Goal: Find specific page/section

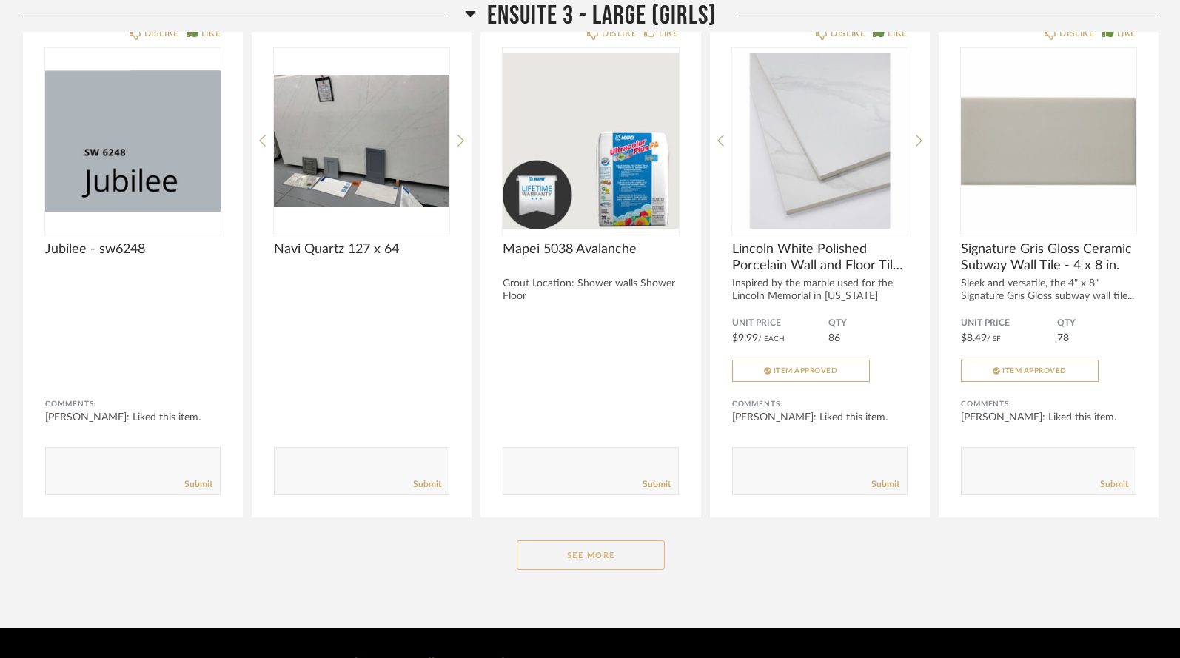
scroll to position [3601, 0]
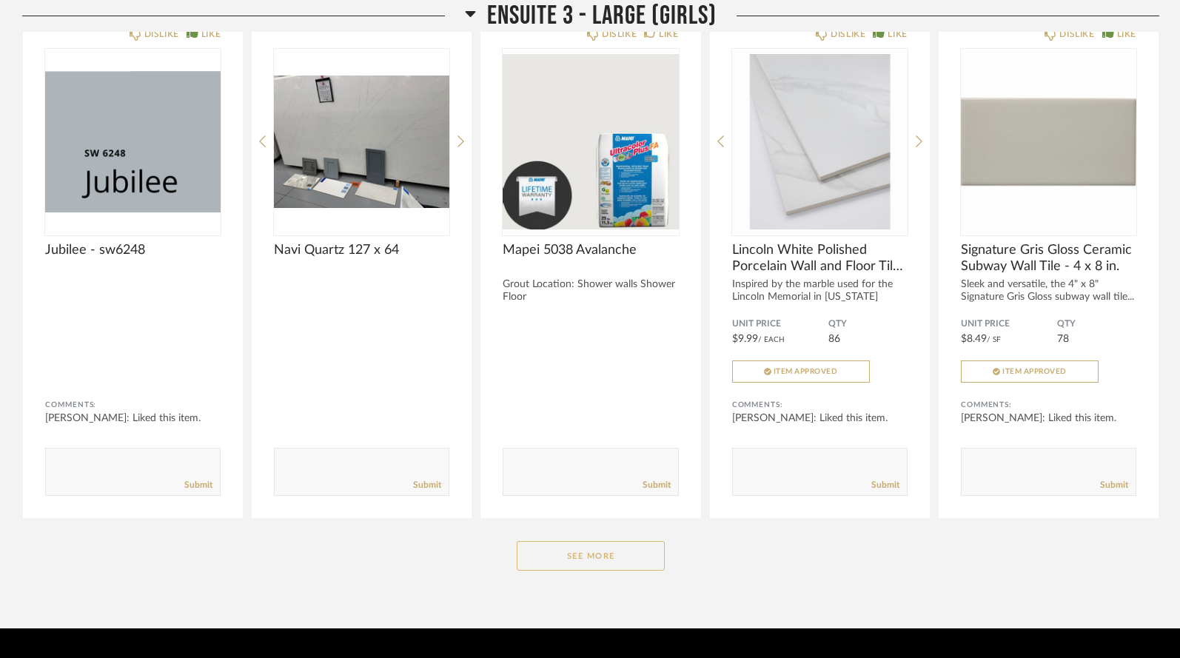
click at [592, 541] on button "See More" at bounding box center [591, 556] width 148 height 30
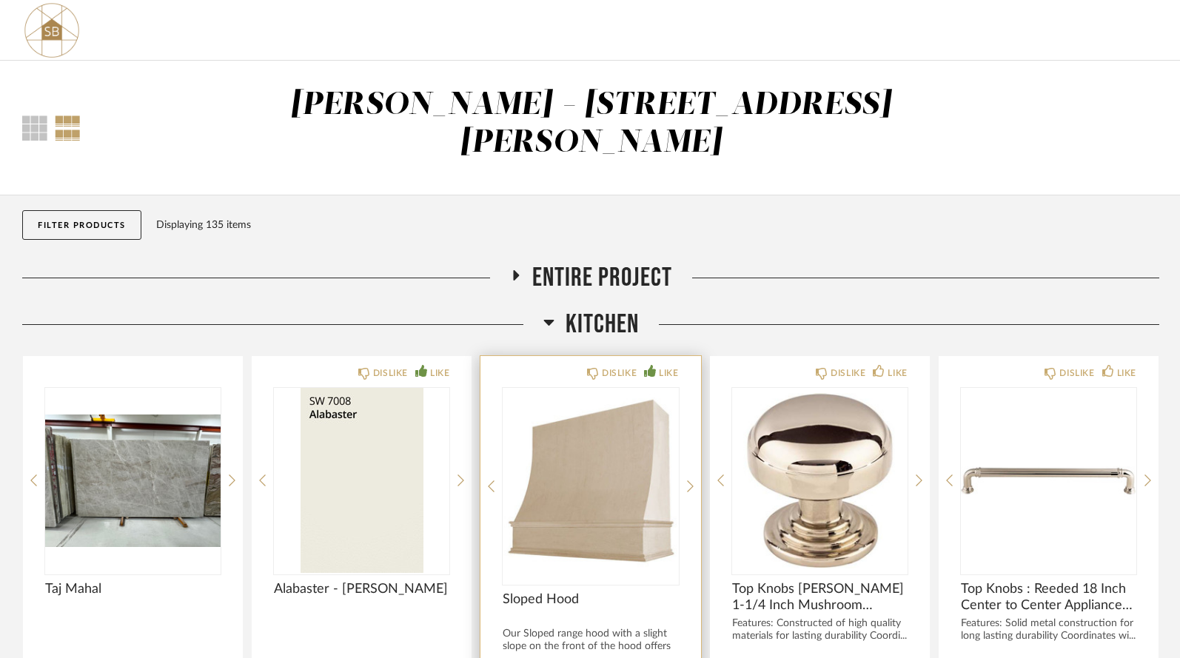
scroll to position [0, 0]
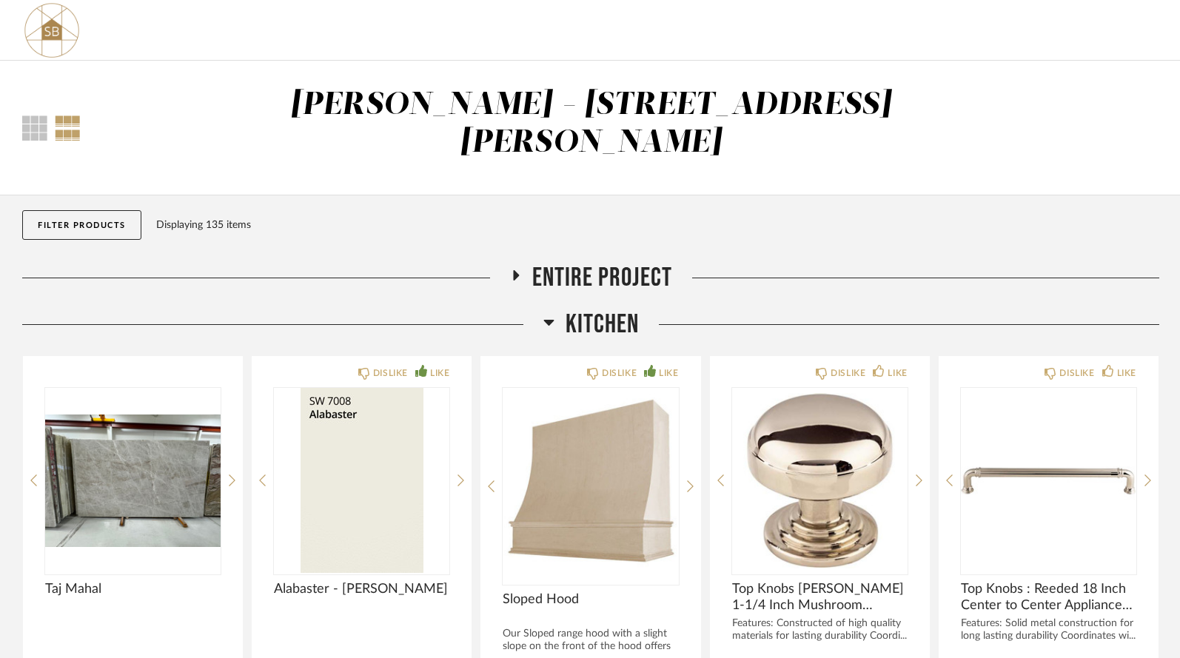
click at [518, 270] on icon at bounding box center [516, 275] width 18 height 11
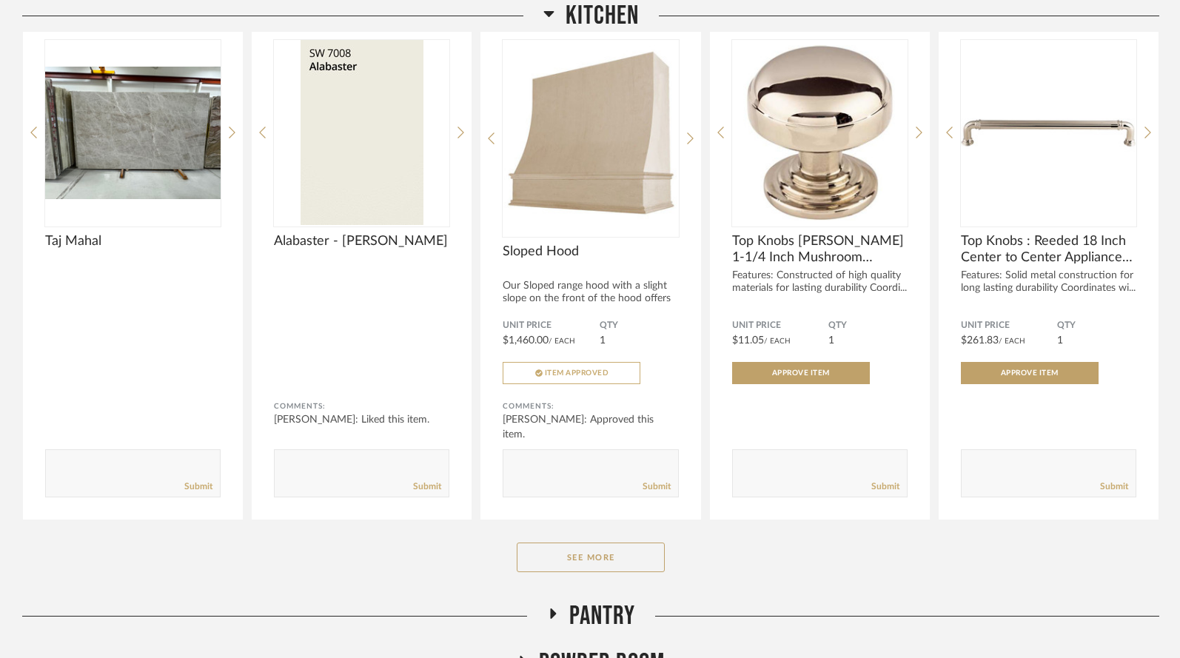
scroll to position [938, 0]
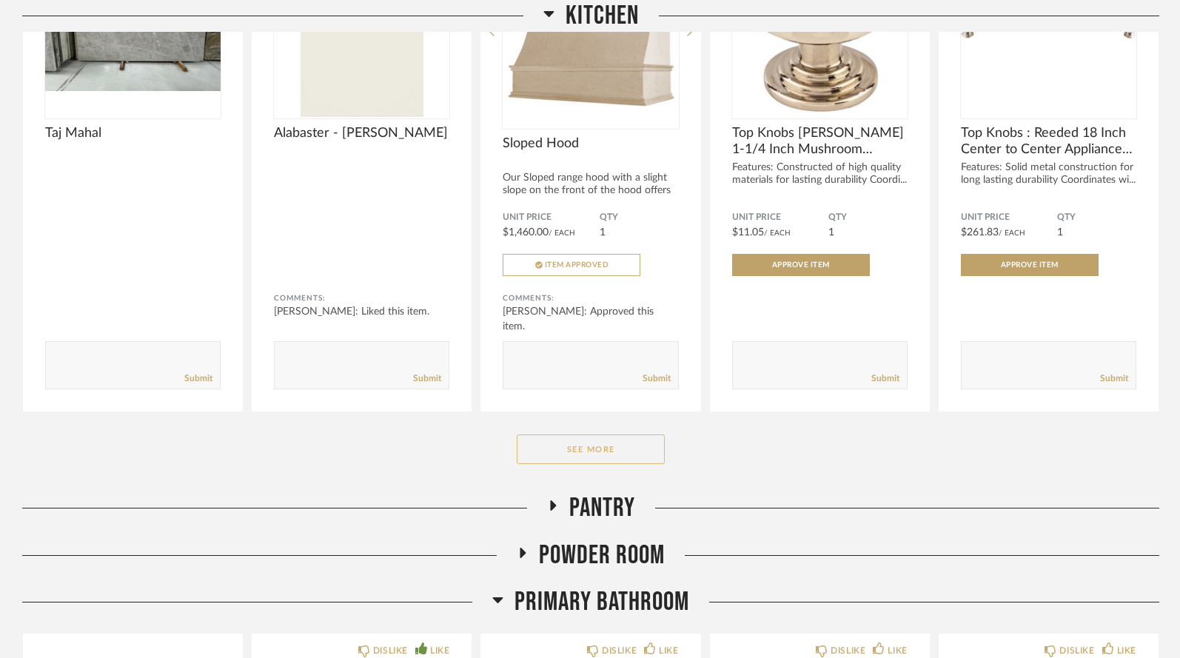
click at [544, 435] on button "See More" at bounding box center [591, 450] width 148 height 30
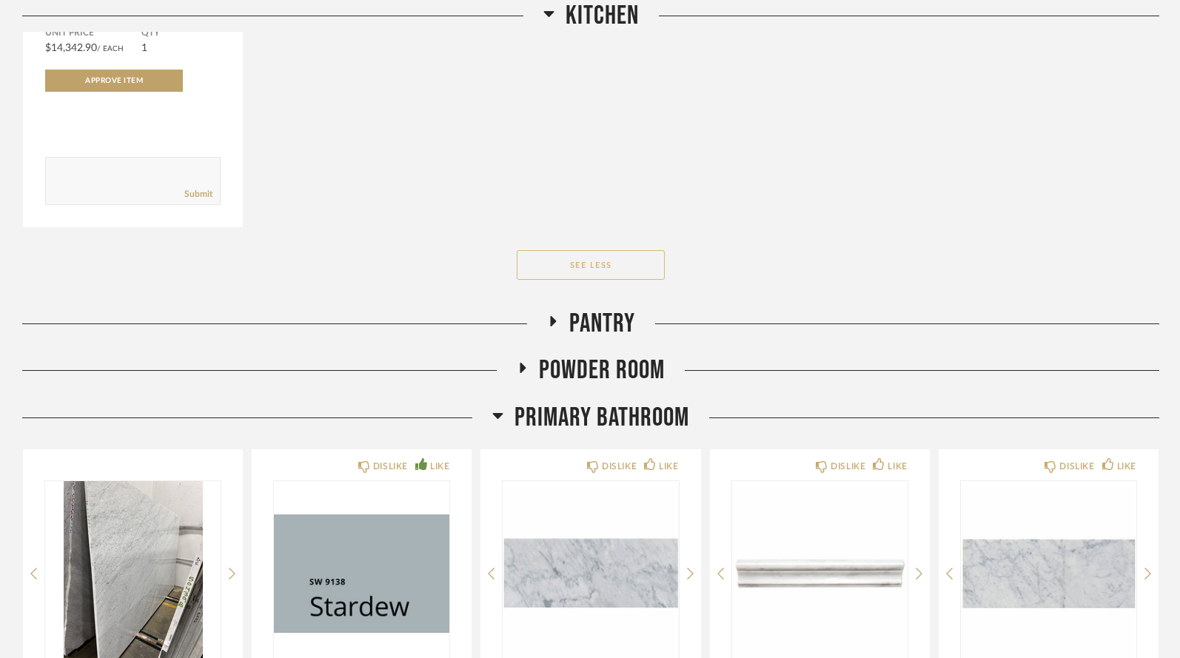
scroll to position [3174, 0]
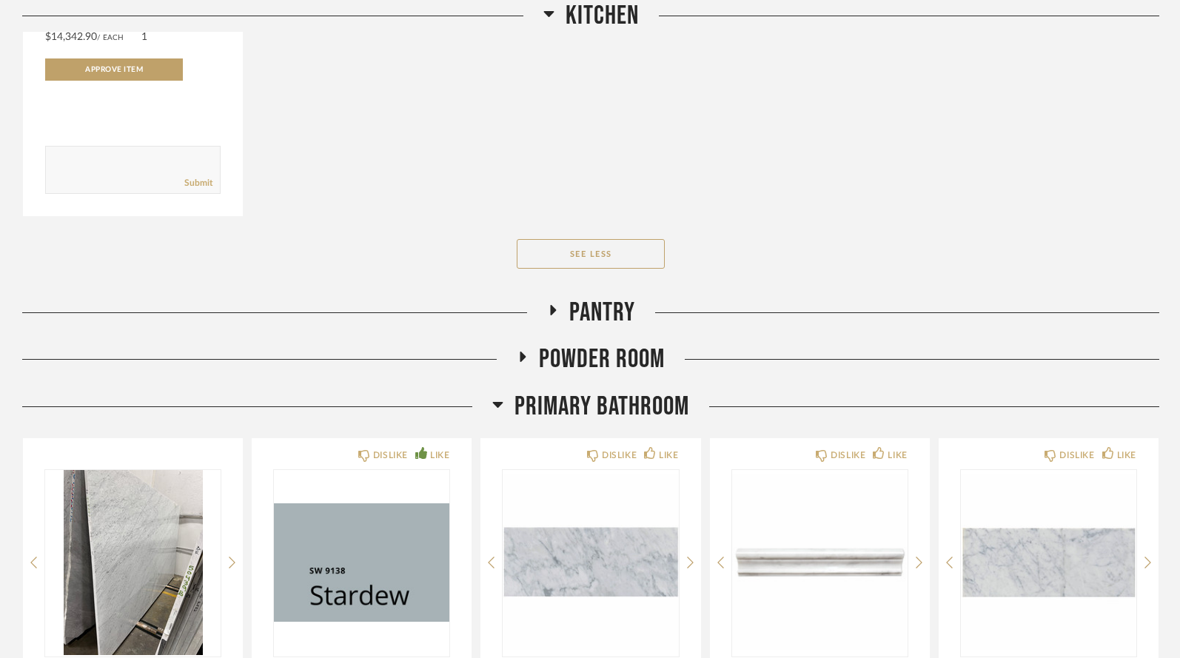
click at [548, 305] on icon at bounding box center [553, 310] width 18 height 11
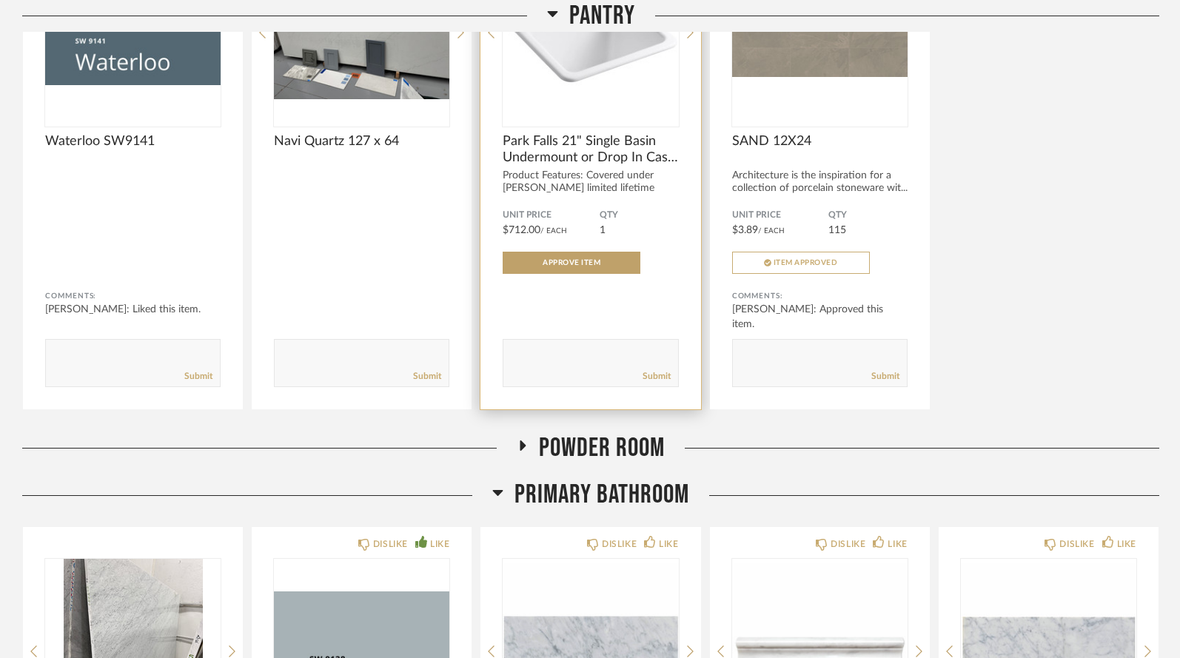
scroll to position [3677, 0]
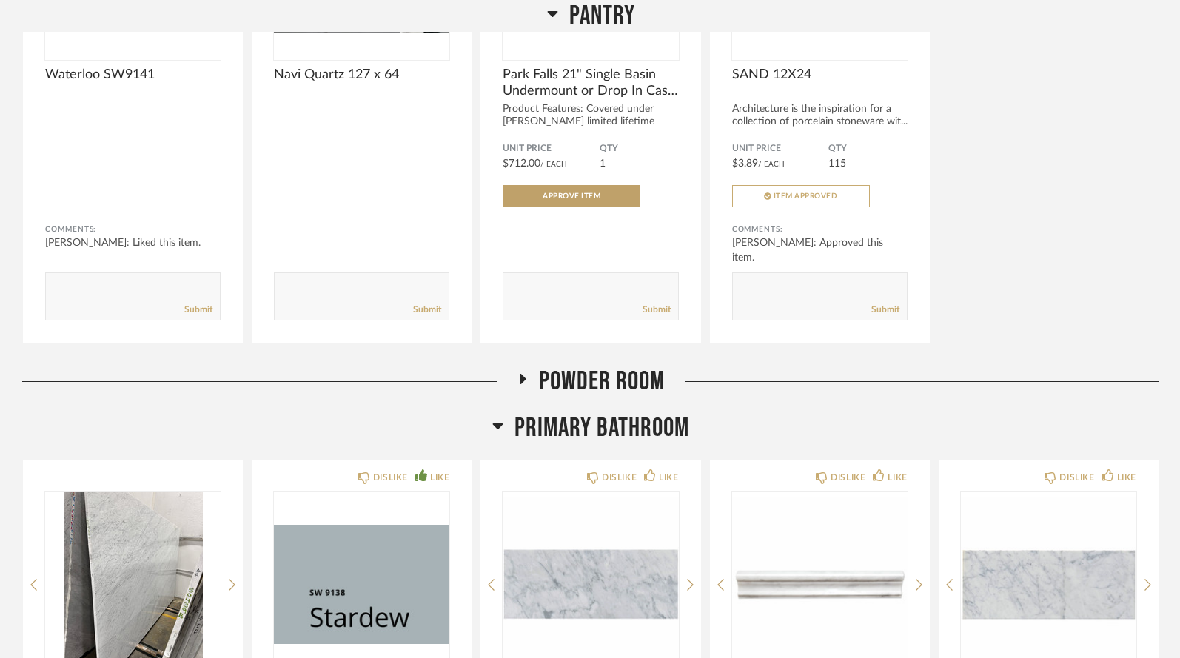
click at [524, 374] on icon at bounding box center [523, 379] width 18 height 11
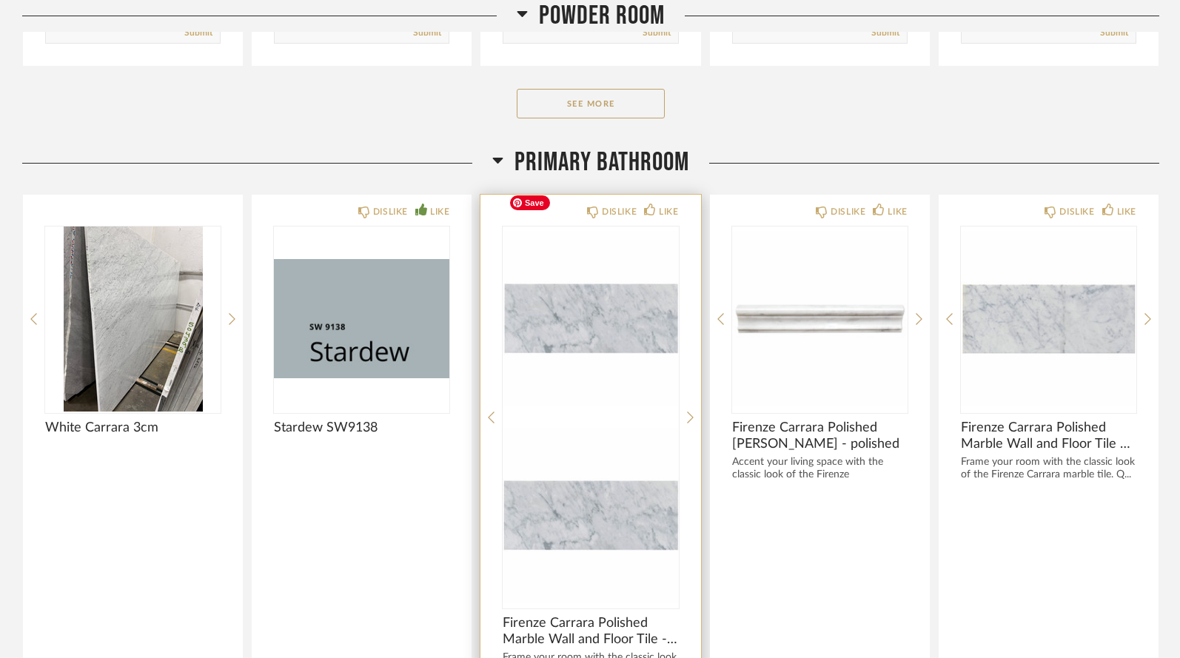
scroll to position [4429, 0]
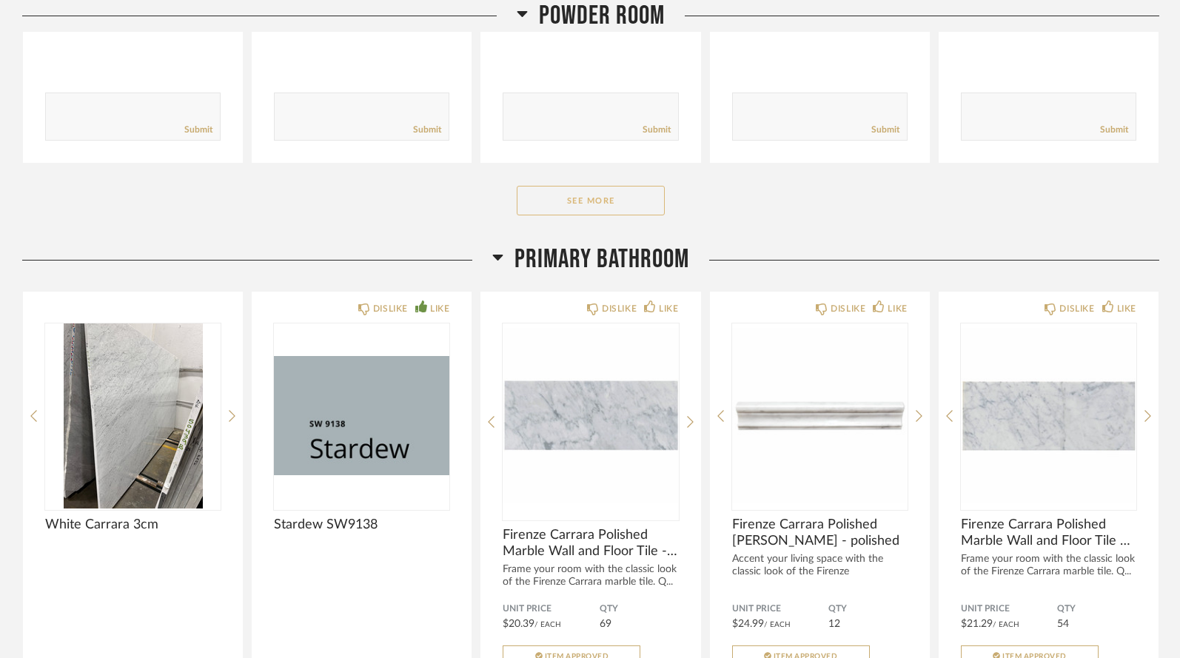
click at [533, 186] on button "See More" at bounding box center [591, 201] width 148 height 30
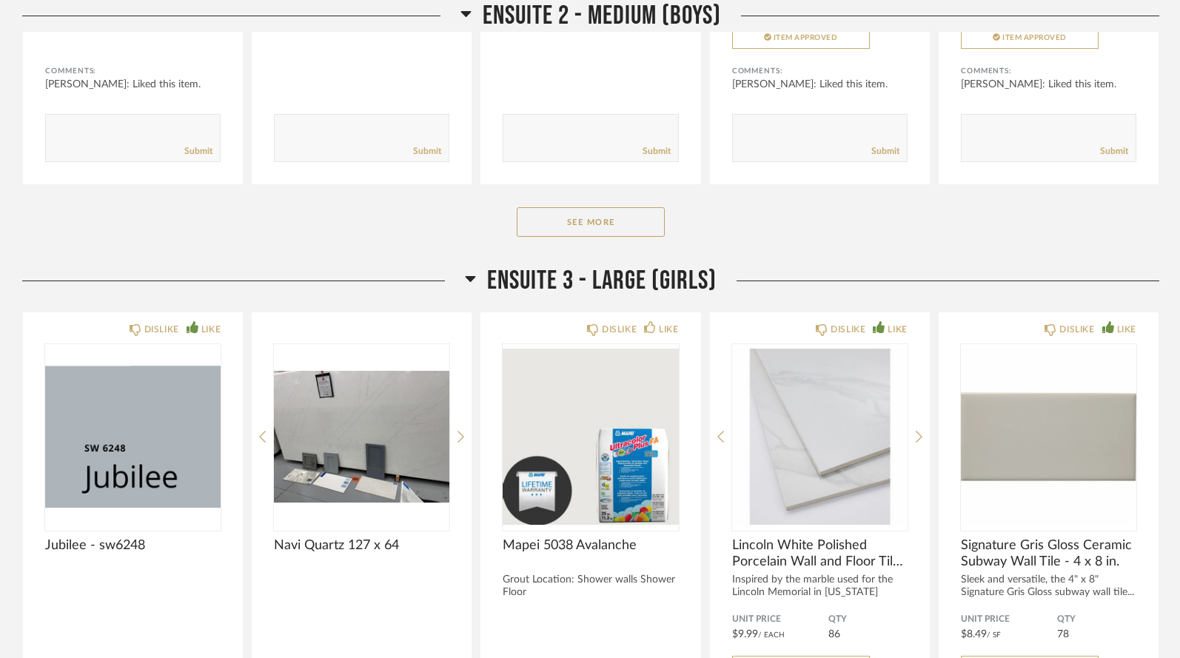
scroll to position [7987, 0]
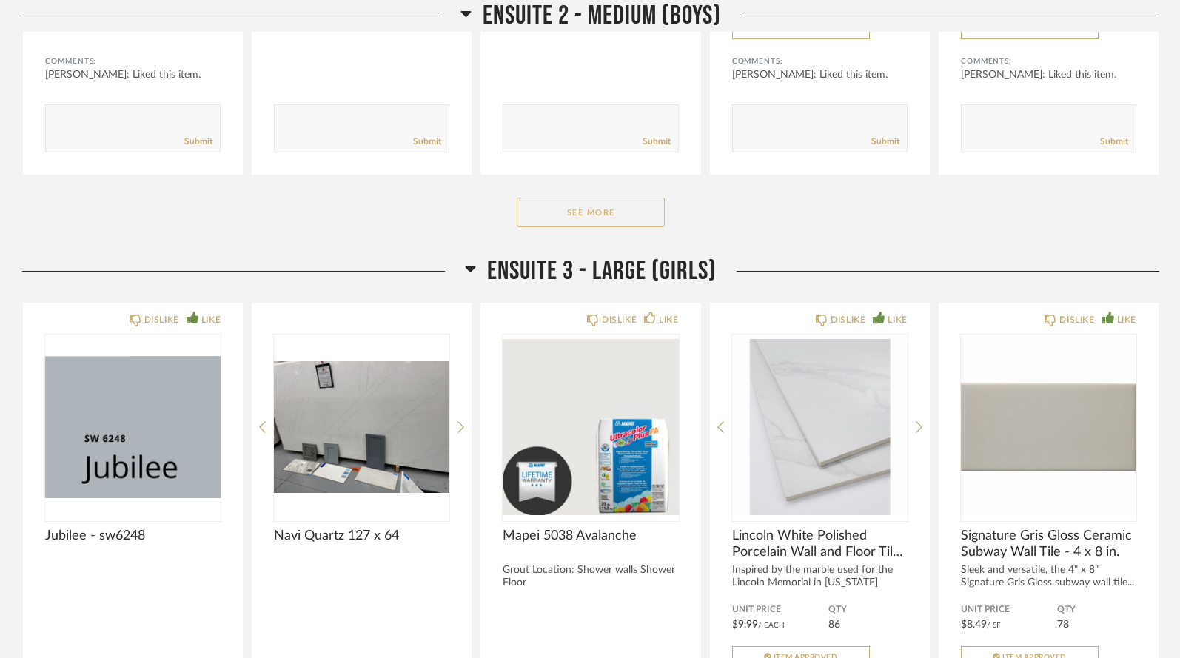
click at [618, 198] on button "See More" at bounding box center [591, 213] width 148 height 30
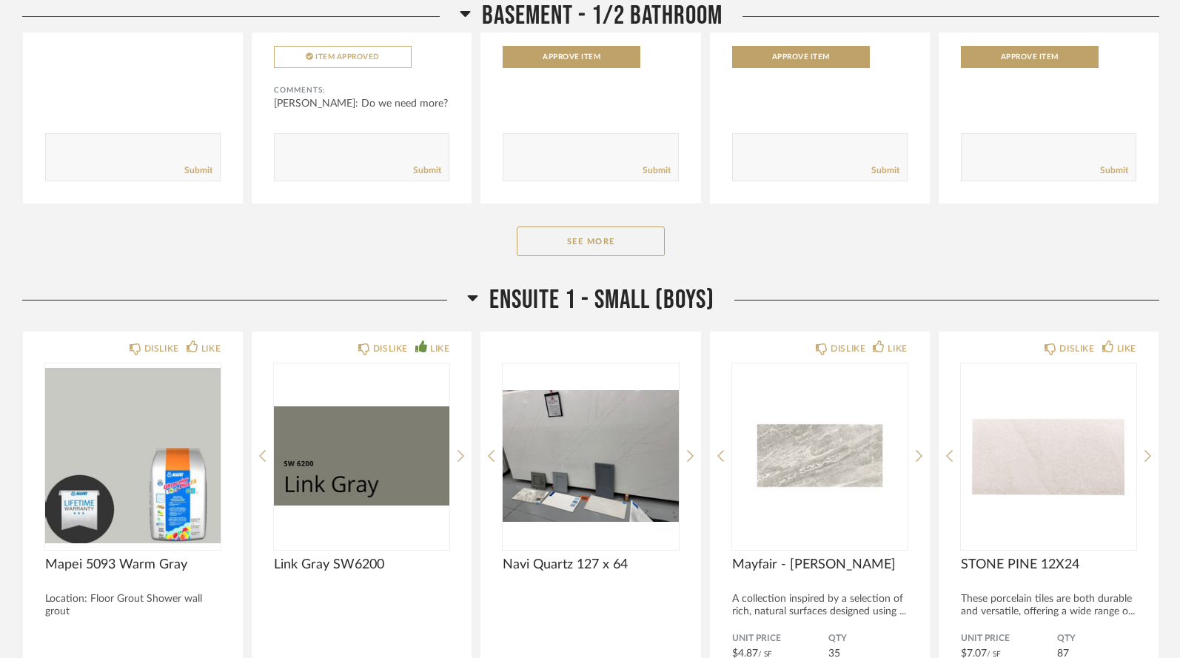
scroll to position [6520, 0]
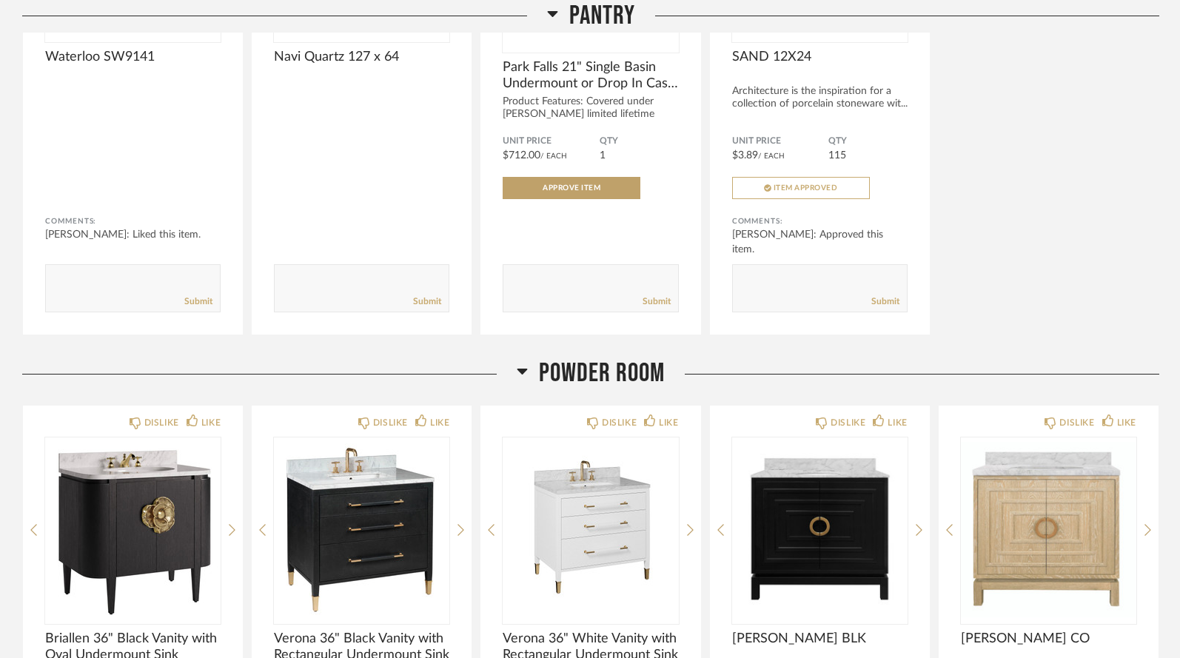
scroll to position [1332, 0]
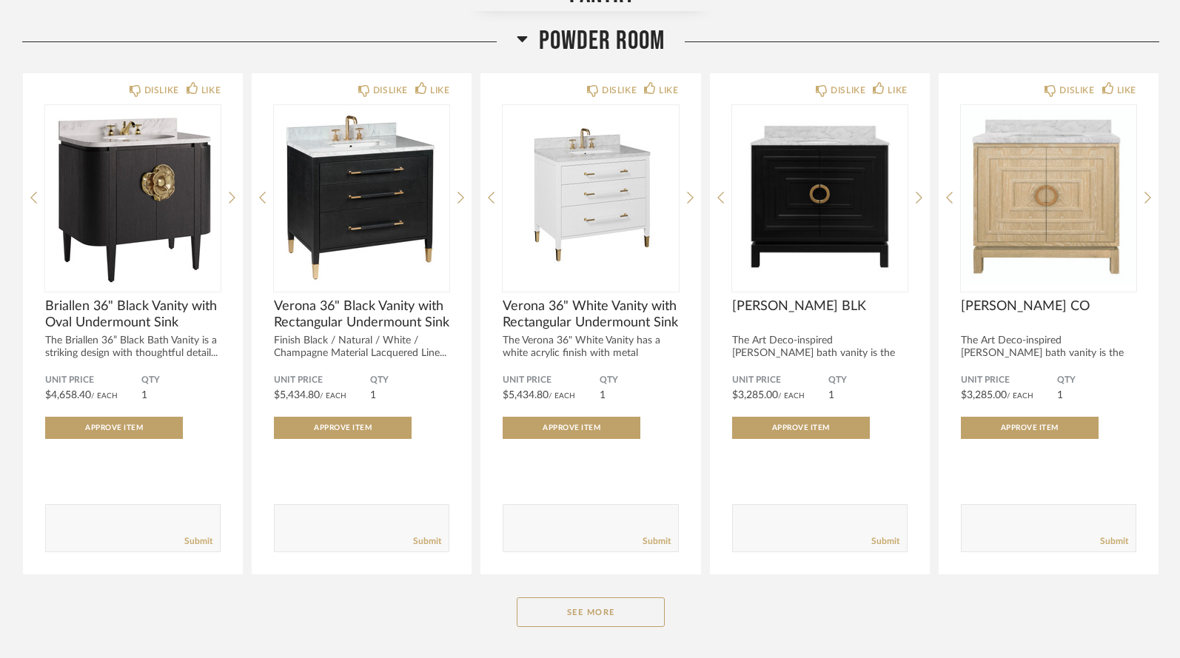
scroll to position [1980, 0]
